Goal: Use online tool/utility: Utilize a website feature to perform a specific function

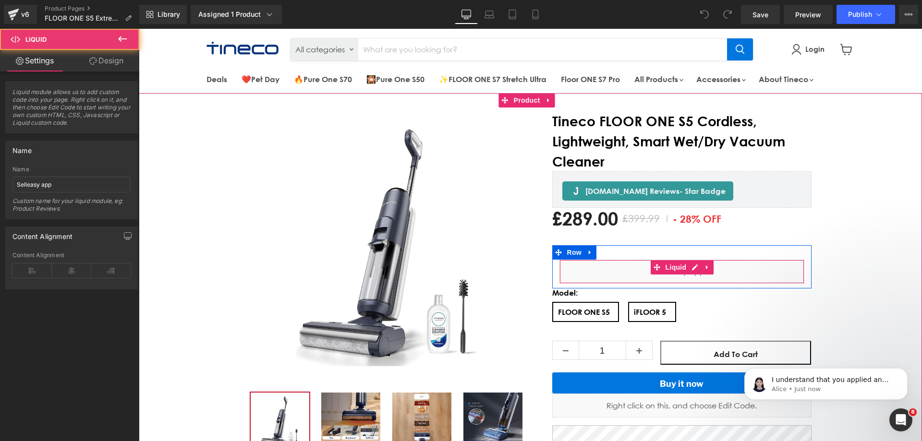
click at [586, 268] on div "Liquid" at bounding box center [681, 272] width 245 height 24
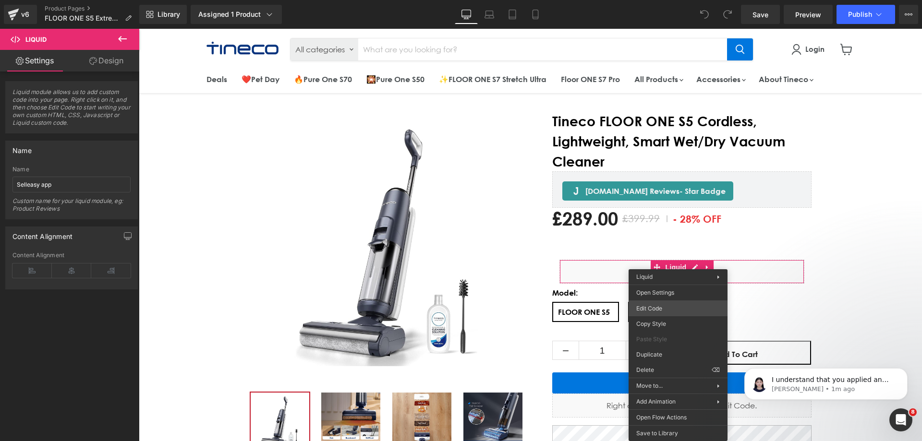
click at [674, 0] on div "You are previewing how the will restyle your page. You can not edit Elements in…" at bounding box center [461, 0] width 922 height 0
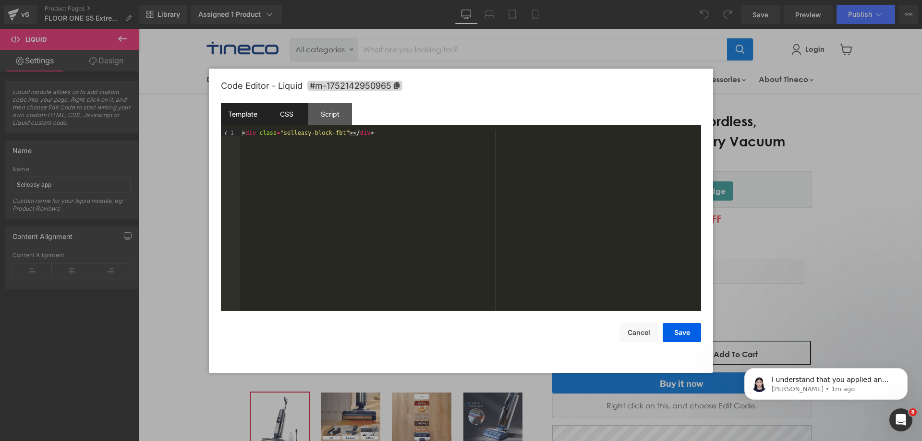
click at [292, 117] on div "CSS" at bounding box center [286, 114] width 44 height 22
click at [327, 113] on div "Script" at bounding box center [330, 114] width 44 height 22
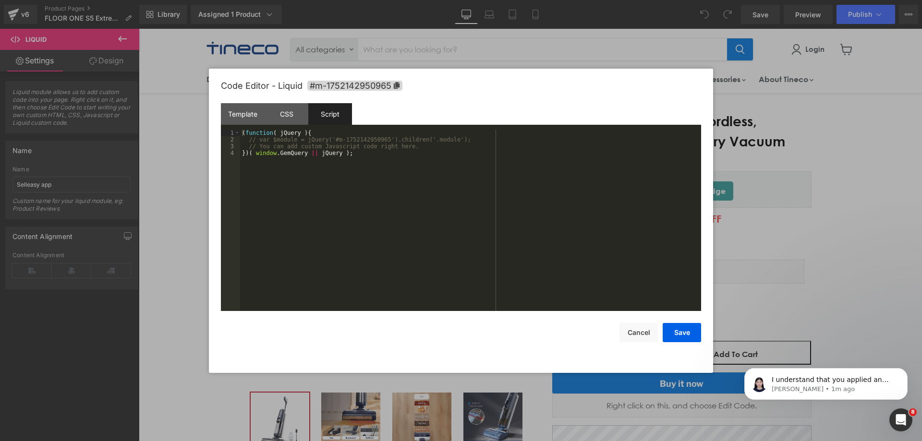
click at [830, 238] on div at bounding box center [461, 220] width 922 height 441
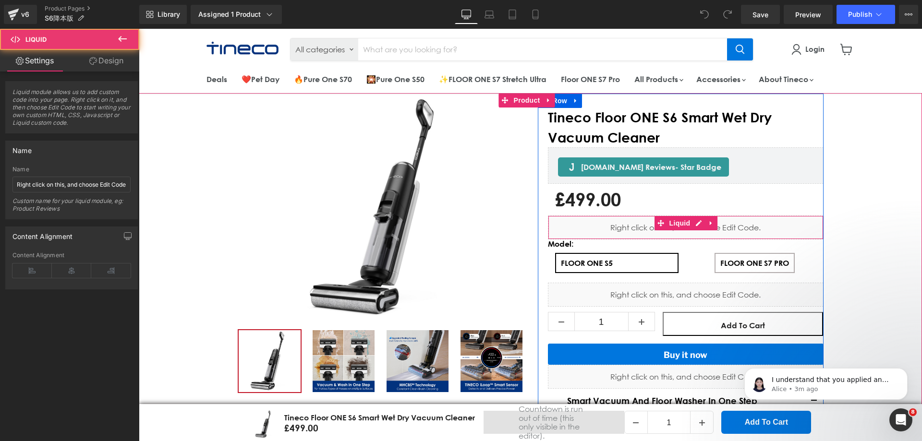
click at [628, 228] on div "Liquid" at bounding box center [686, 228] width 276 height 24
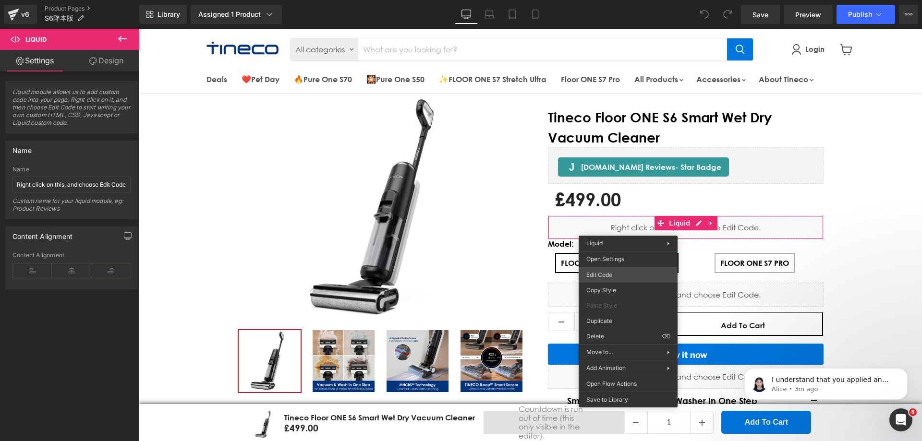
click at [636, 0] on div "You are previewing how the will restyle your page. You can not edit Elements in…" at bounding box center [461, 0] width 922 height 0
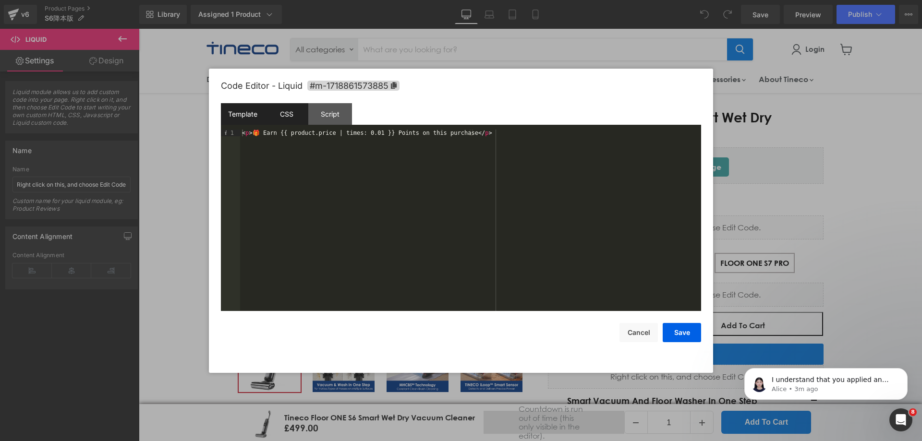
click at [284, 114] on div "CSS" at bounding box center [286, 114] width 44 height 22
click at [332, 112] on div "Script" at bounding box center [330, 114] width 44 height 22
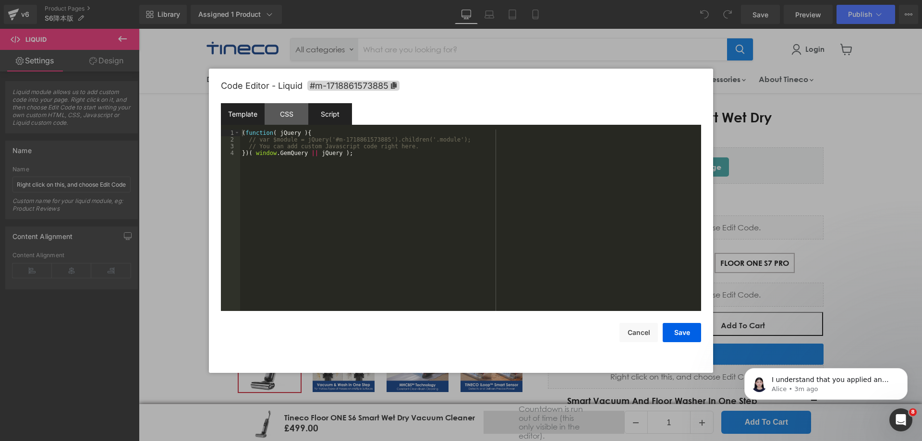
click at [244, 117] on div "Template" at bounding box center [243, 114] width 44 height 22
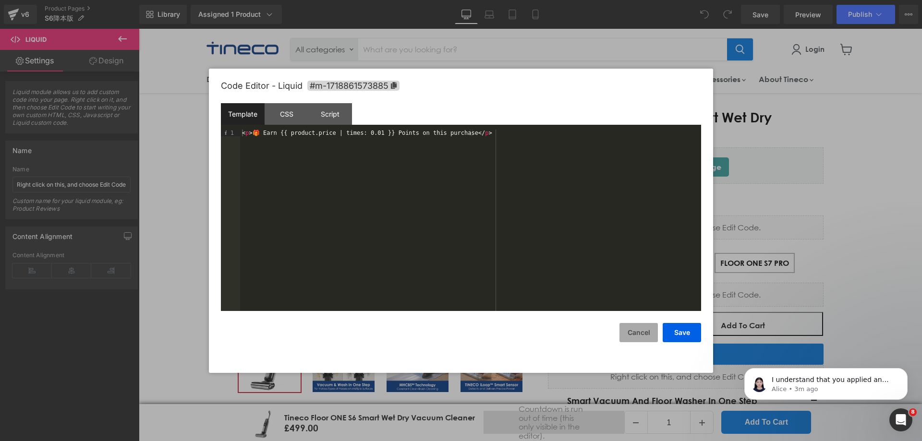
click at [643, 327] on button "Cancel" at bounding box center [638, 332] width 38 height 19
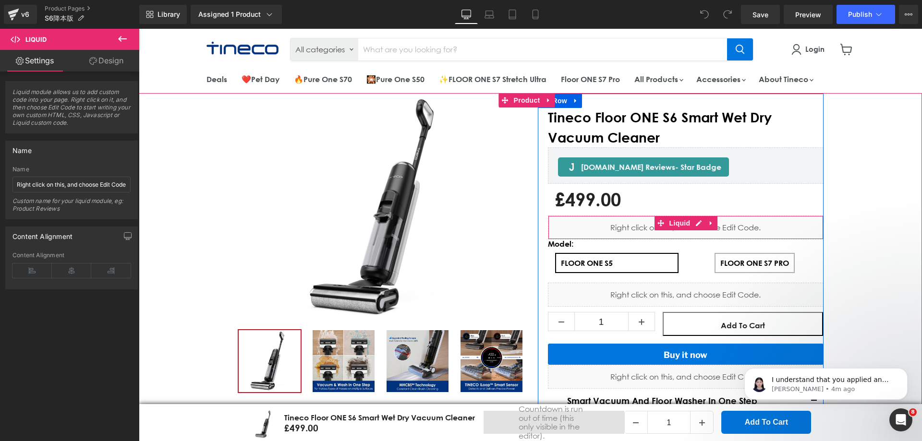
click at [616, 226] on div "Liquid" at bounding box center [686, 228] width 276 height 24
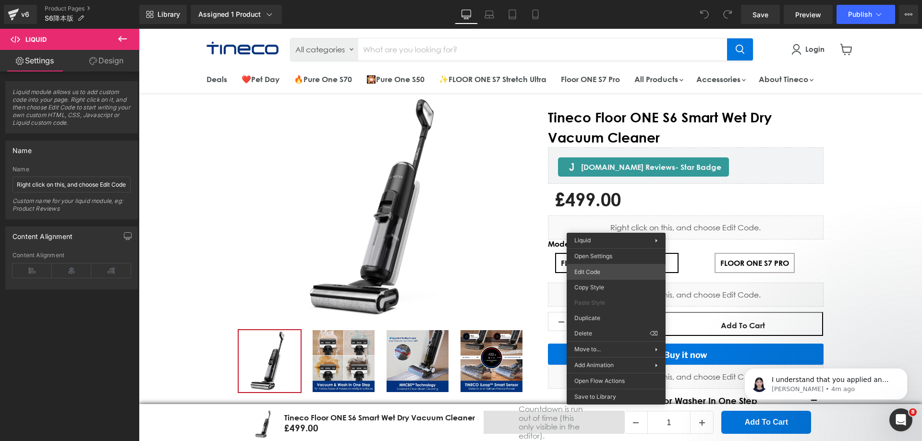
click at [635, 0] on div "You are previewing how the will restyle your page. You can not edit Elements in…" at bounding box center [461, 0] width 922 height 0
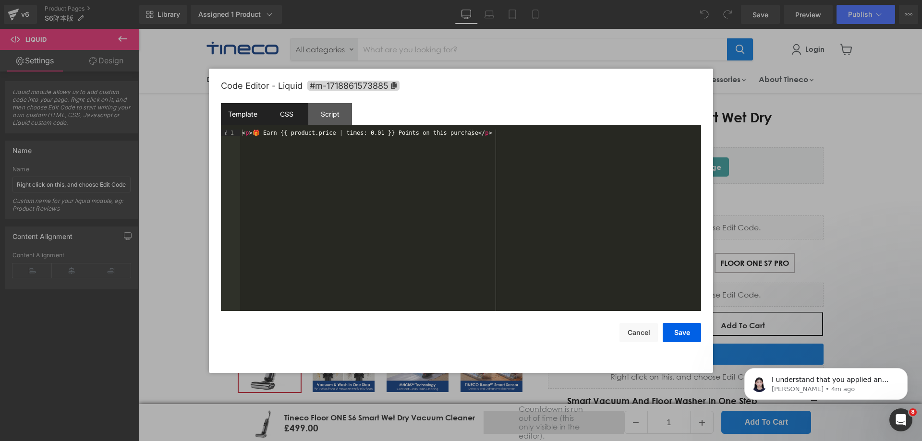
click at [276, 120] on div "CSS" at bounding box center [286, 114] width 44 height 22
click at [335, 118] on div "Script" at bounding box center [330, 114] width 44 height 22
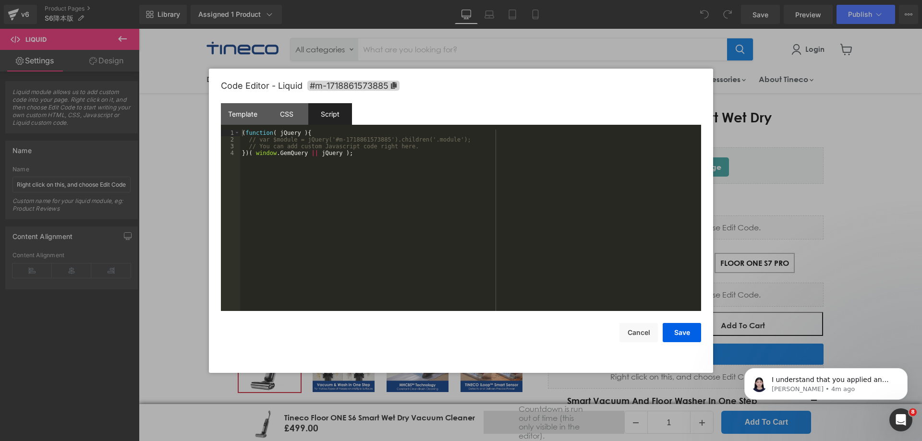
click at [907, 163] on div at bounding box center [461, 220] width 922 height 441
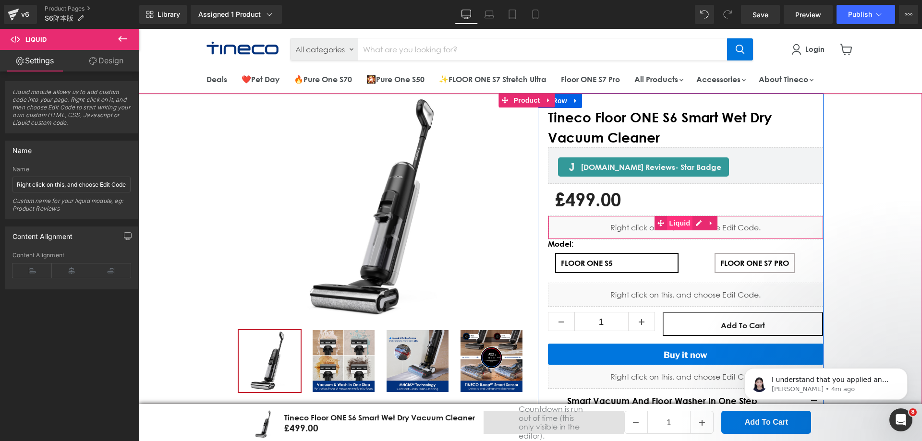
click at [673, 223] on span "Liquid" at bounding box center [680, 223] width 26 height 14
click at [669, 223] on span "Liquid" at bounding box center [680, 223] width 26 height 14
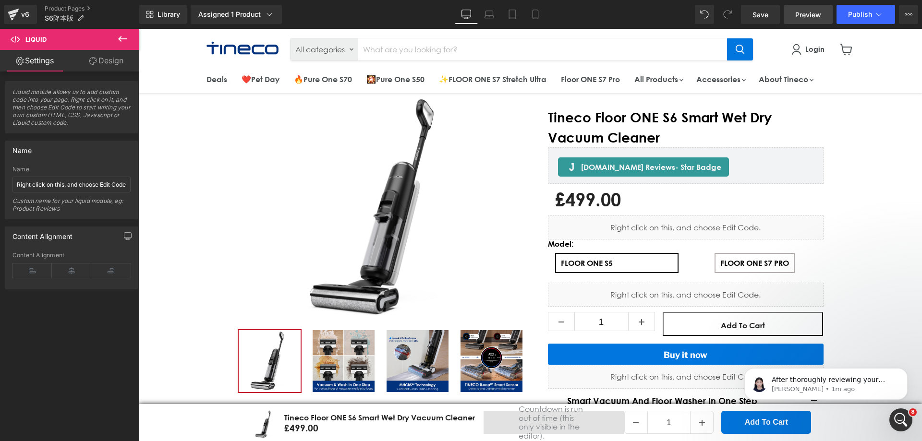
click at [801, 15] on span "Preview" at bounding box center [808, 15] width 26 height 10
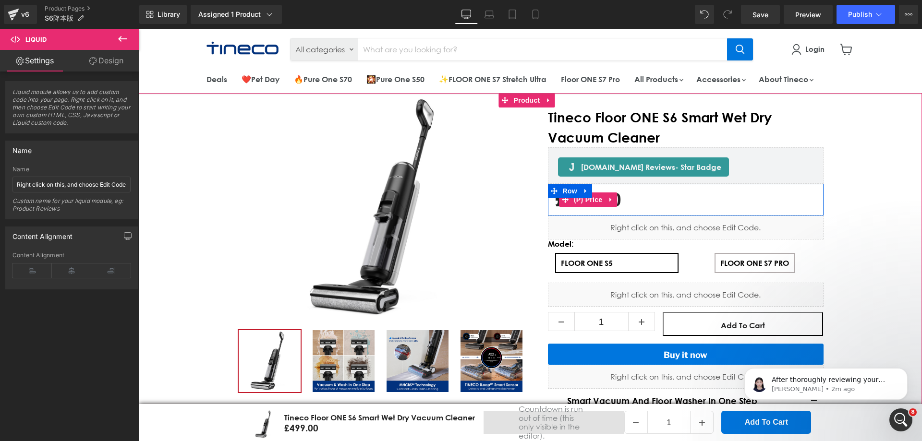
click at [641, 195] on div "£499.00 £499.00 -49800% OFF" at bounding box center [685, 200] width 261 height 22
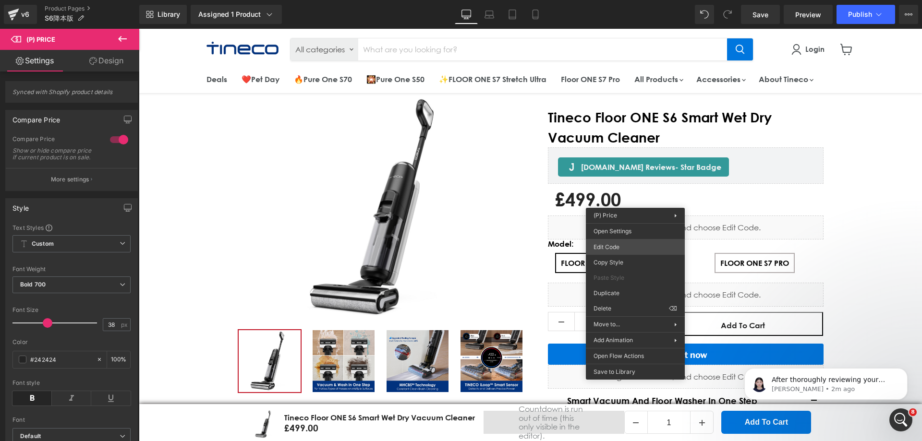
click at [630, 0] on div "Liquid You are previewing how the will restyle your page. You can not edit Elem…" at bounding box center [461, 0] width 922 height 0
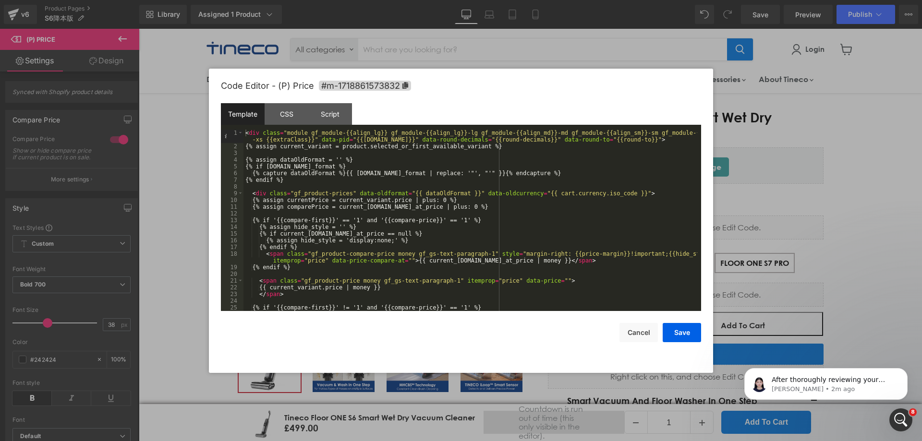
click at [835, 163] on div at bounding box center [461, 220] width 922 height 441
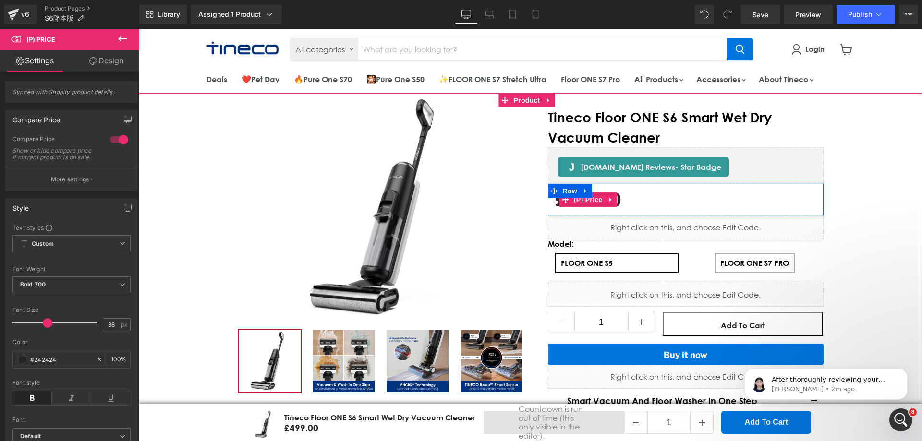
click at [646, 193] on div "£499.00 £499.00 -49800% OFF" at bounding box center [685, 200] width 261 height 22
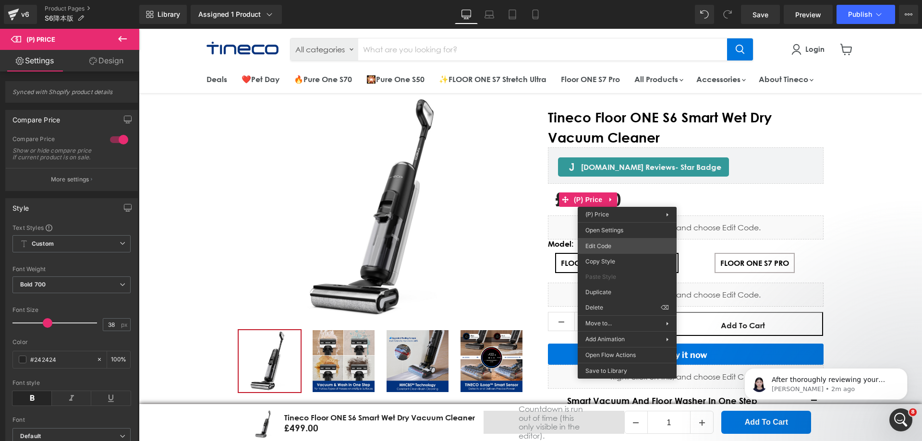
click at [627, 0] on div "Liquid You are previewing how the will restyle your page. You can not edit Elem…" at bounding box center [461, 0] width 922 height 0
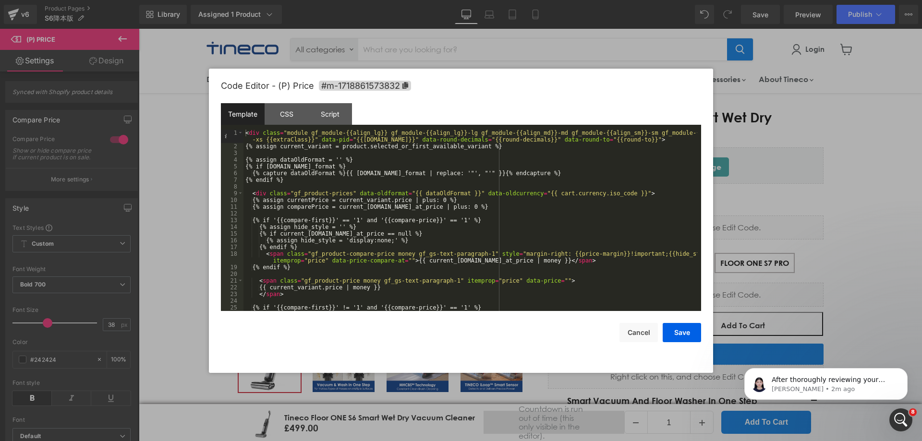
click at [360, 198] on div "< div class = "module gf_module-{{align_lg}} gf_module-{{align_lg}}-lg gf_modul…" at bounding box center [470, 231] width 454 height 202
click at [291, 117] on div "CSS" at bounding box center [286, 114] width 44 height 22
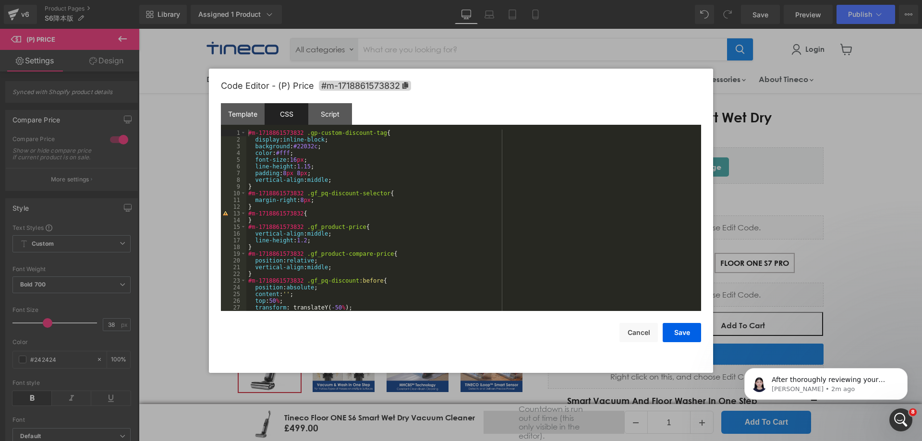
click at [864, 126] on div at bounding box center [461, 220] width 922 height 441
